Goal: Information Seeking & Learning: Check status

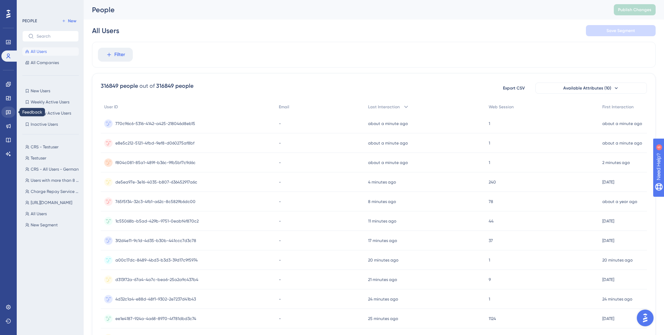
click at [9, 114] on icon at bounding box center [8, 112] width 5 height 5
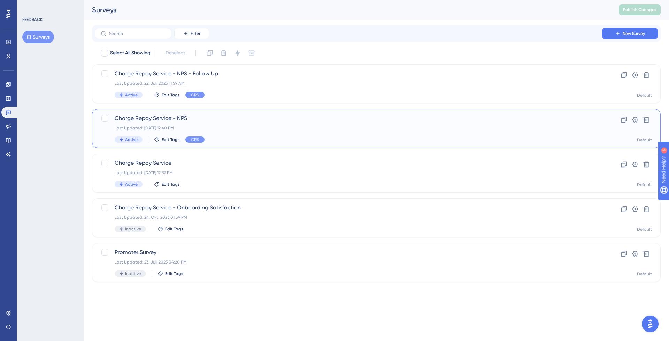
click at [234, 121] on span "Charge Repay Service - NPS" at bounding box center [349, 118] width 468 height 8
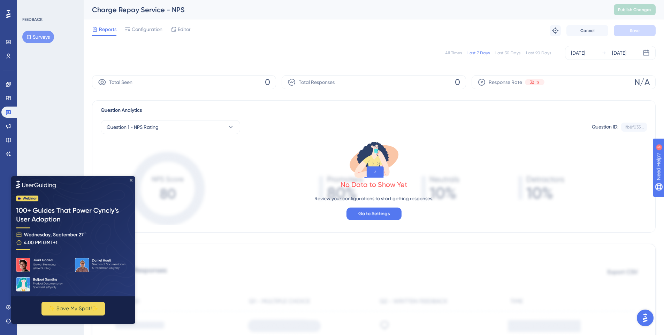
click at [130, 180] on icon "Close Preview" at bounding box center [131, 180] width 3 height 3
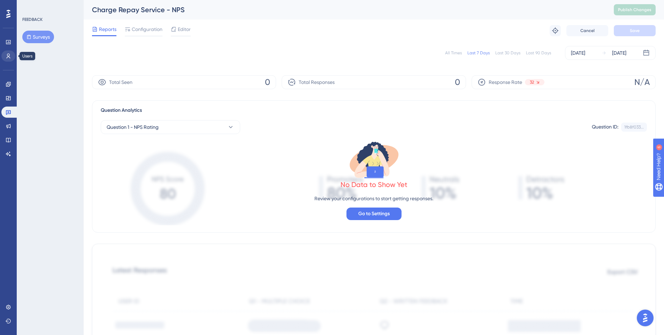
click at [4, 55] on link at bounding box center [8, 56] width 14 height 11
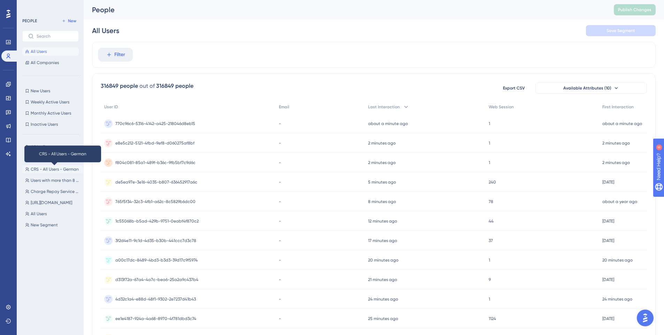
click at [49, 169] on span "CRS - All Users - German" at bounding box center [55, 170] width 48 height 6
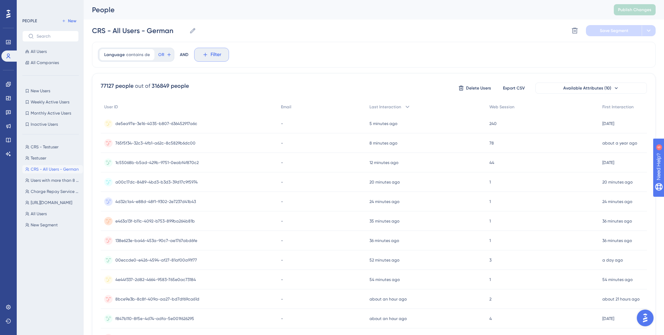
click at [211, 57] on span "Filter" at bounding box center [216, 55] width 11 height 8
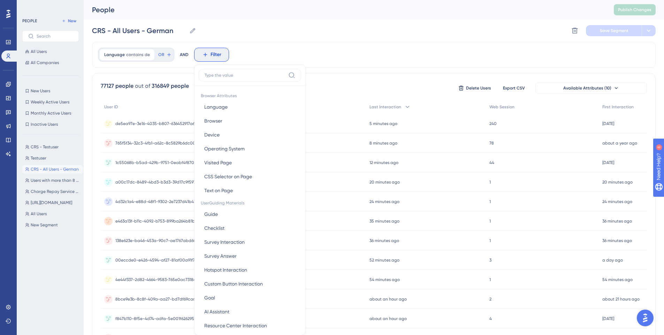
scroll to position [30, 0]
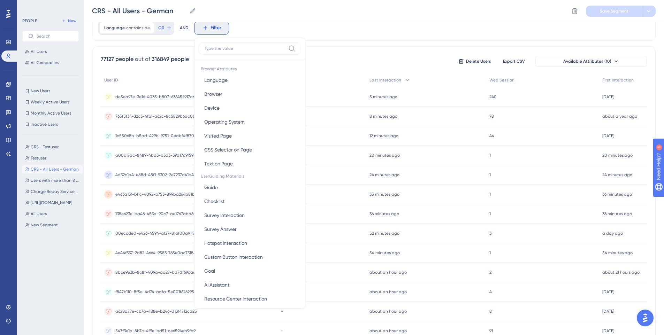
click at [227, 52] on label at bounding box center [250, 48] width 102 height 13
click at [227, 51] on input at bounding box center [245, 49] width 81 height 6
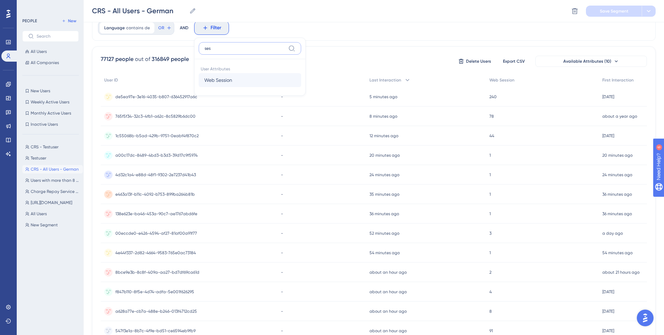
type input "ses"
click at [222, 84] on span "Web Session" at bounding box center [218, 80] width 28 height 8
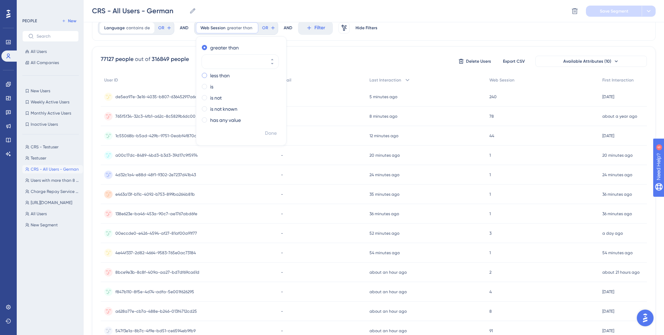
click at [202, 76] on span at bounding box center [204, 75] width 5 height 5
click at [209, 74] on input "radio" at bounding box center [209, 74] width 0 height 0
type input "8"
click at [267, 133] on span "Done" at bounding box center [271, 133] width 12 height 8
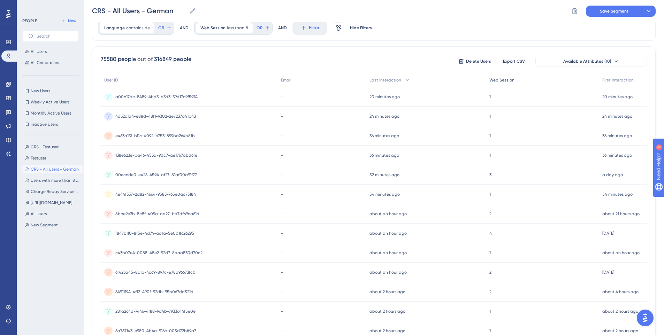
click at [490, 80] on span "Web Session" at bounding box center [501, 80] width 25 height 6
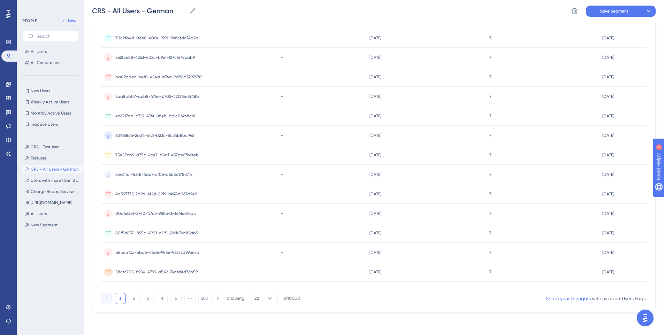
scroll to position [0, 0]
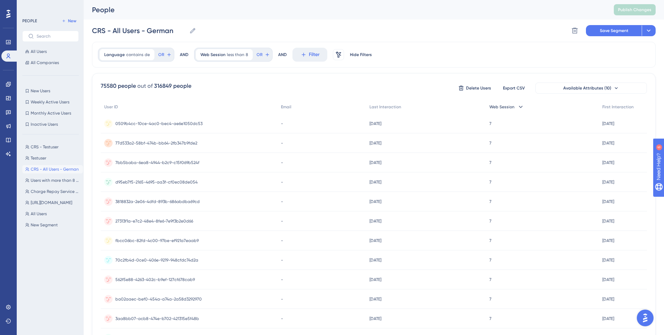
click at [496, 109] on span "Web Session" at bounding box center [501, 107] width 25 height 6
click at [385, 109] on span "Last Interaction" at bounding box center [385, 107] width 32 height 6
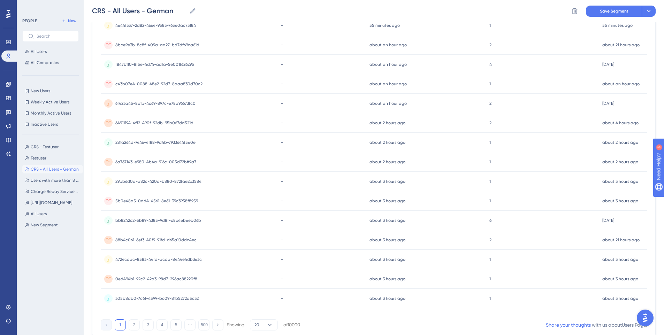
scroll to position [223, 0]
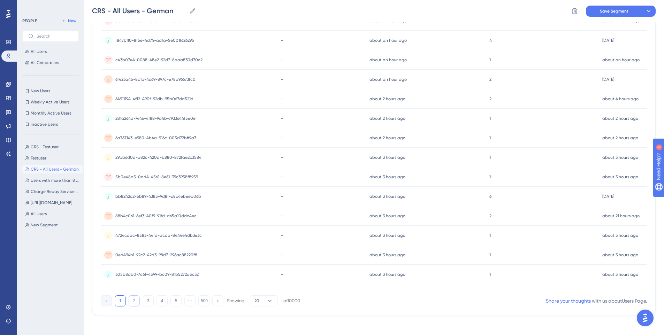
click at [135, 298] on button "2" at bounding box center [134, 301] width 11 height 11
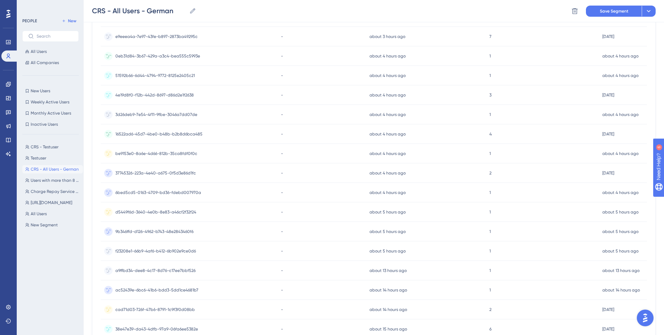
scroll to position [130, 0]
click at [10, 125] on icon at bounding box center [8, 126] width 5 height 5
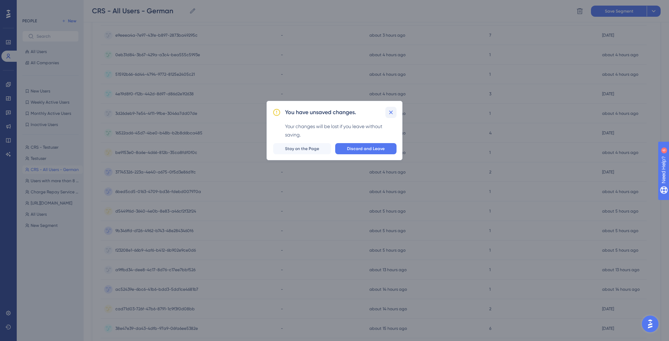
click at [393, 112] on icon at bounding box center [391, 112] width 7 height 7
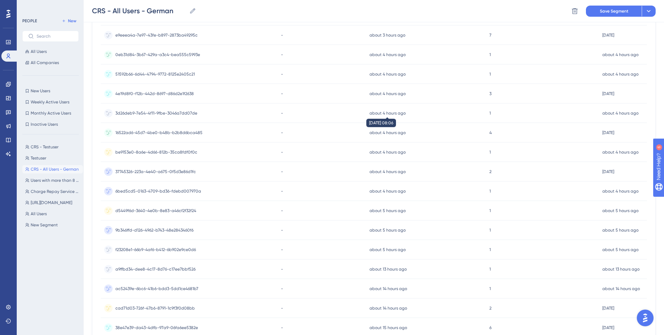
scroll to position [0, 0]
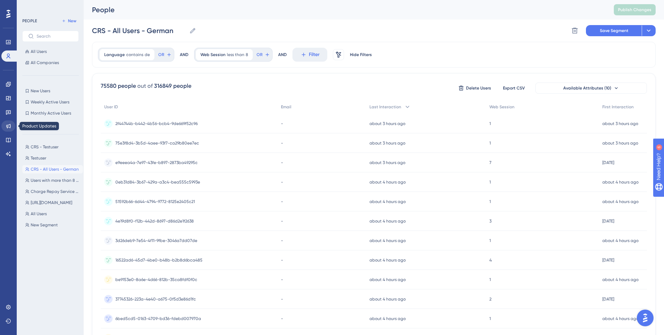
click at [8, 127] on icon at bounding box center [8, 126] width 5 height 5
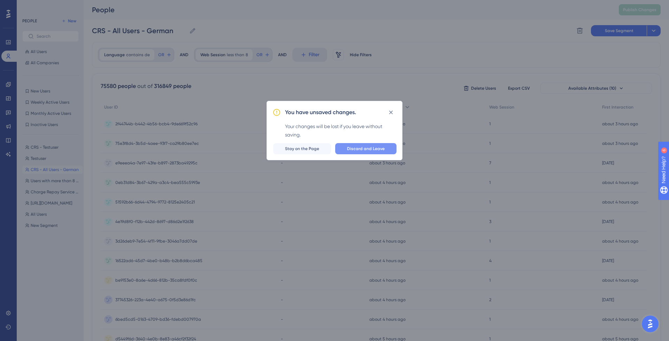
click at [364, 148] on span "Discard and Leave" at bounding box center [366, 149] width 38 height 6
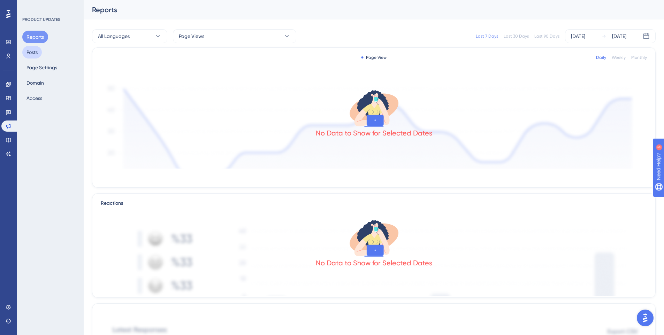
click at [40, 55] on button "Posts" at bounding box center [32, 52] width 20 height 13
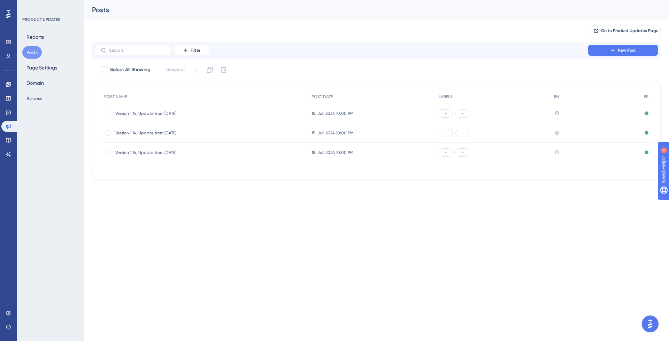
click at [172, 115] on span "Version 1.14, Update from [DATE]" at bounding box center [171, 113] width 112 height 6
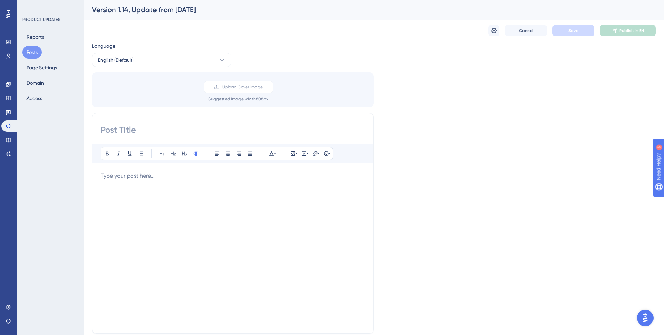
click at [30, 53] on button "Posts" at bounding box center [32, 52] width 20 height 13
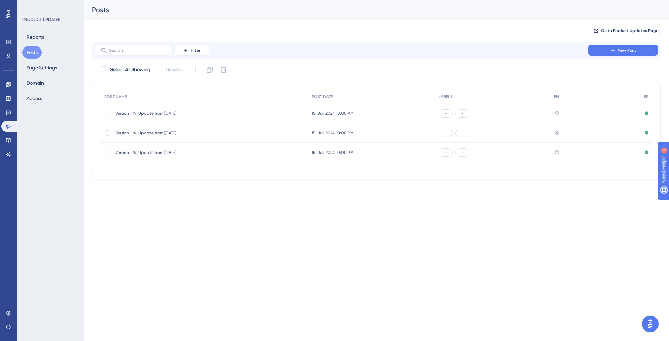
click at [136, 114] on span "Version 1.14, Update from [DATE]" at bounding box center [171, 113] width 112 height 6
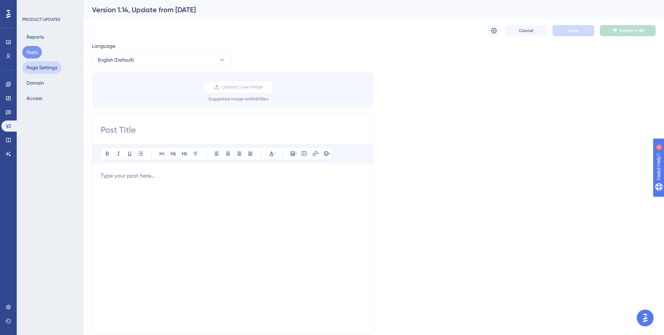
click at [35, 68] on button "Page Settings" at bounding box center [41, 67] width 39 height 13
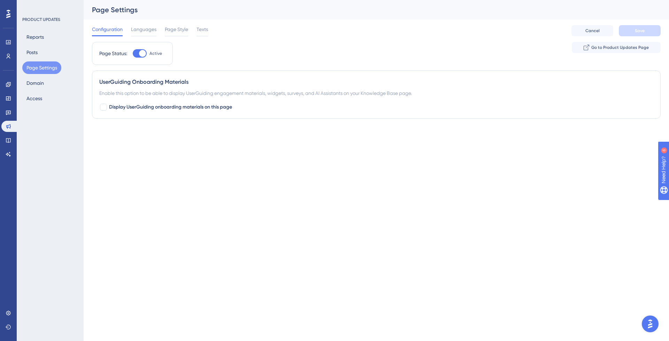
click at [247, 53] on div "Page Status: Active Go to Product Updates Page" at bounding box center [376, 56] width 569 height 29
click at [631, 48] on span "Go to Product Updates Page" at bounding box center [620, 48] width 58 height 6
click at [41, 86] on button "Domain" at bounding box center [35, 83] width 26 height 13
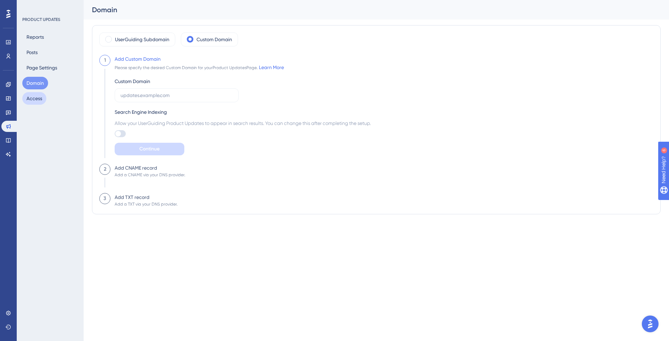
click at [40, 98] on button "Access" at bounding box center [34, 98] width 24 height 13
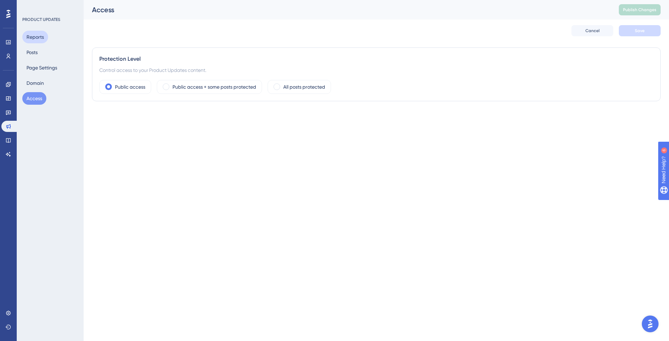
click at [37, 37] on button "Reports" at bounding box center [35, 37] width 26 height 13
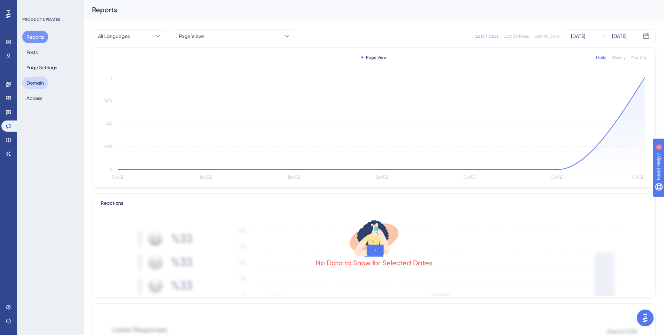
click at [33, 87] on button "Domain" at bounding box center [35, 83] width 26 height 13
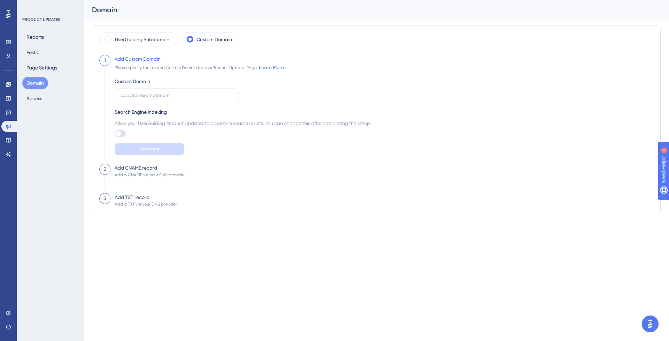
drag, startPoint x: 22, startPoint y: 146, endPoint x: 24, endPoint y: 131, distance: 14.4
click at [22, 146] on div "PRODUCT UPDATES Reports Posts Page Settings Domain Access" at bounding box center [50, 170] width 67 height 341
click at [35, 102] on button "Access" at bounding box center [34, 98] width 24 height 13
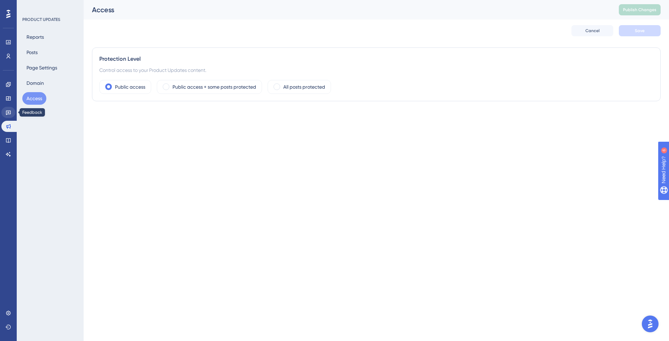
click at [7, 113] on icon at bounding box center [9, 112] width 6 height 6
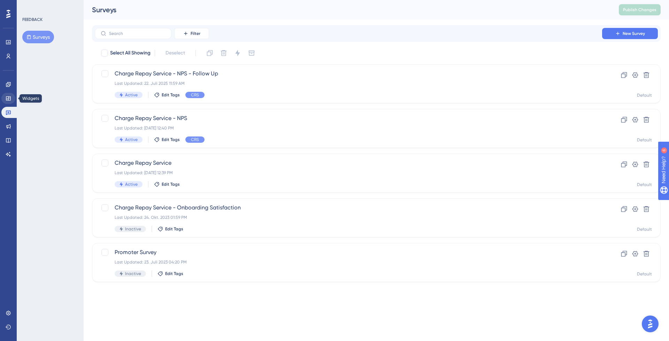
click at [8, 97] on icon at bounding box center [8, 98] width 5 height 4
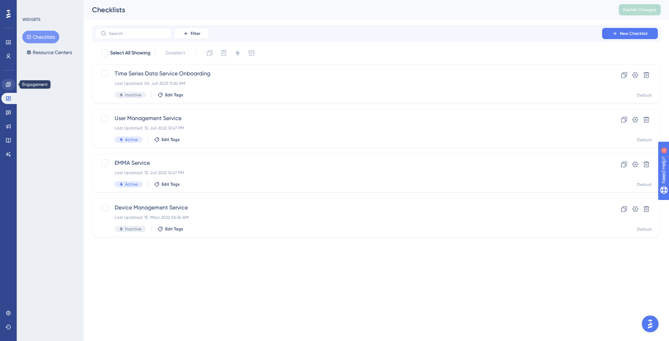
click at [9, 86] on icon at bounding box center [8, 84] width 5 height 5
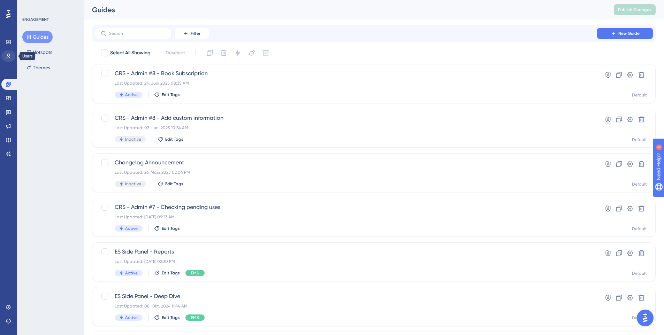
click at [10, 57] on icon at bounding box center [9, 56] width 6 height 6
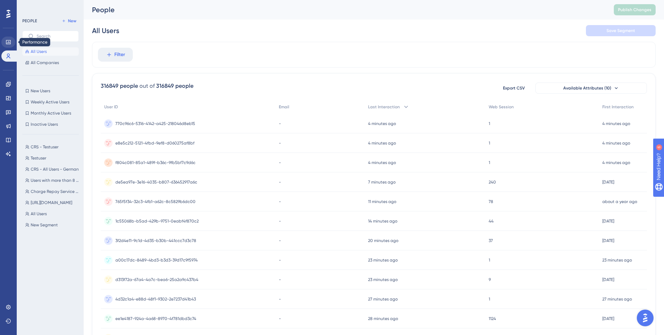
click at [10, 41] on icon at bounding box center [8, 42] width 5 height 4
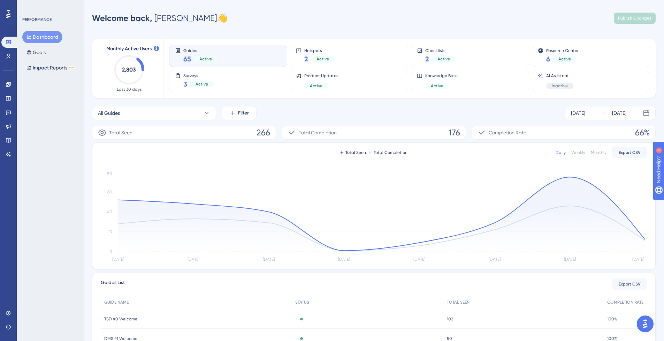
click at [443, 108] on div "All Guides Filter [DATE] [DATE]" at bounding box center [374, 113] width 564 height 14
click at [42, 53] on button "Goals" at bounding box center [36, 52] width 28 height 13
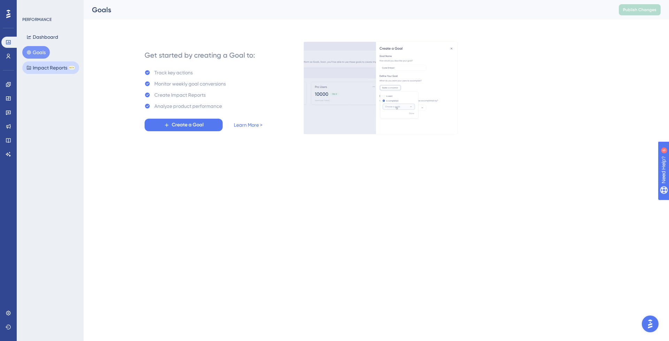
click at [49, 69] on button "Impact Reports BETA" at bounding box center [50, 67] width 57 height 13
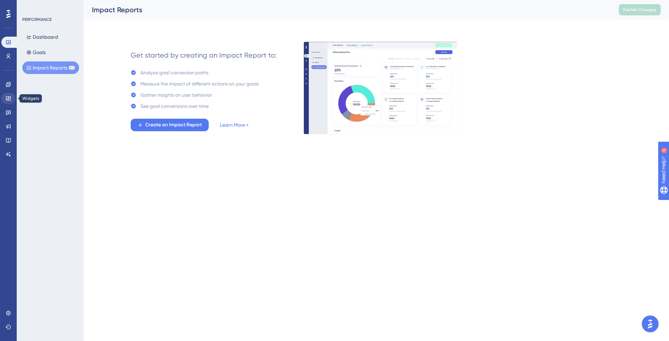
click at [8, 100] on icon at bounding box center [9, 99] width 6 height 6
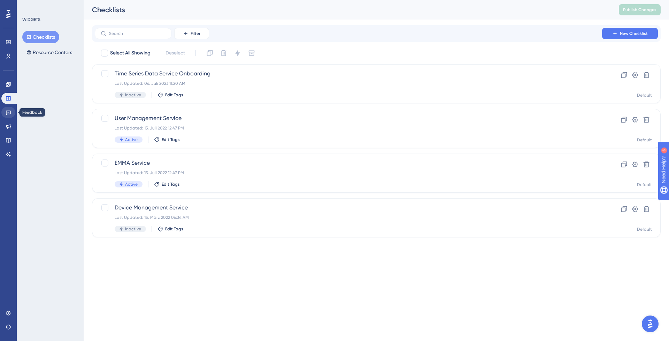
click at [10, 114] on icon at bounding box center [8, 112] width 5 height 5
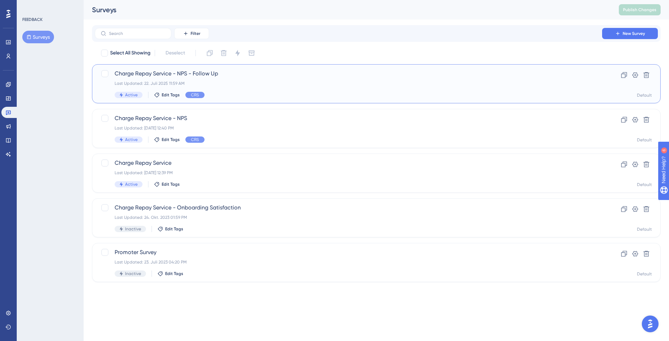
click at [239, 93] on div "Active Edit Tags CRS" at bounding box center [349, 95] width 468 height 6
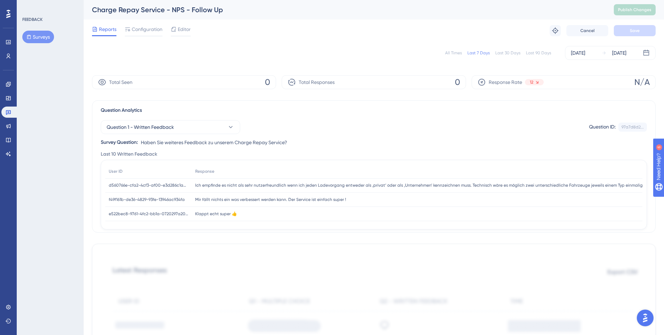
click at [510, 53] on div "Last 30 Days" at bounding box center [507, 53] width 25 height 6
click at [381, 156] on div "Last 10 Written Feedback" at bounding box center [374, 154] width 546 height 8
click at [212, 61] on div "All Times Last 7 Days Last 30 Days Last 90 Days [DATE] [DATE]" at bounding box center [374, 53] width 564 height 22
